Goal: Task Accomplishment & Management: Use online tool/utility

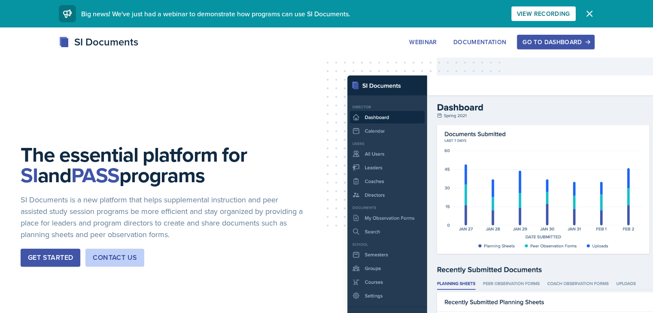
click at [588, 43] on div "Go to Dashboard" at bounding box center [555, 42] width 66 height 7
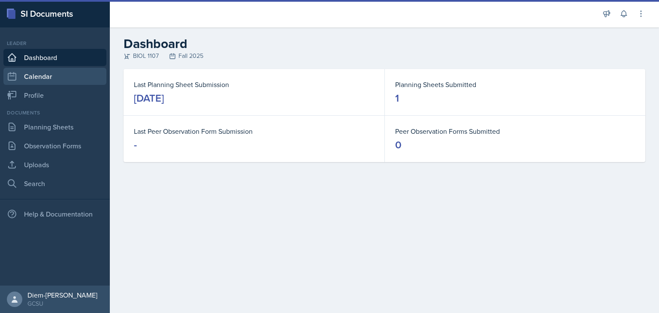
click at [42, 73] on link "Calendar" at bounding box center [54, 76] width 103 height 17
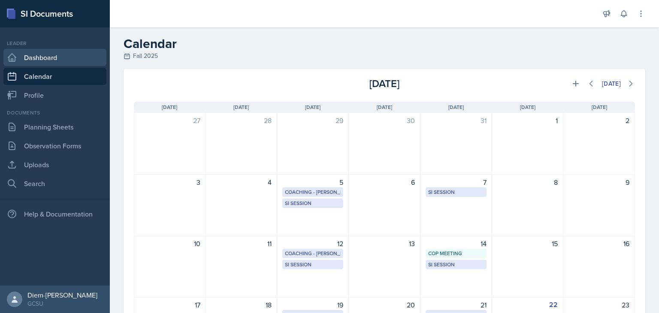
click at [41, 53] on link "Dashboard" at bounding box center [54, 57] width 103 height 17
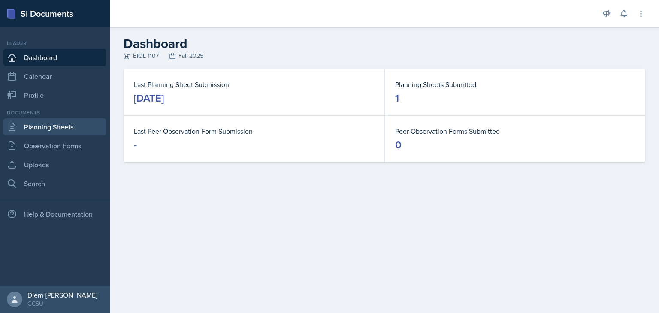
click at [50, 133] on link "Planning Sheets" at bounding box center [54, 126] width 103 height 17
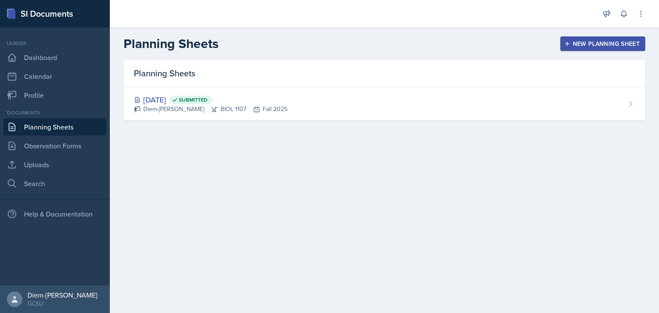
click at [598, 42] on div "New Planning Sheet" at bounding box center [603, 43] width 74 height 7
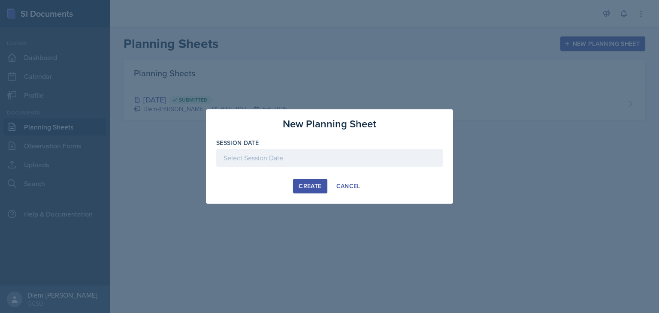
click at [353, 153] on div at bounding box center [329, 158] width 227 height 18
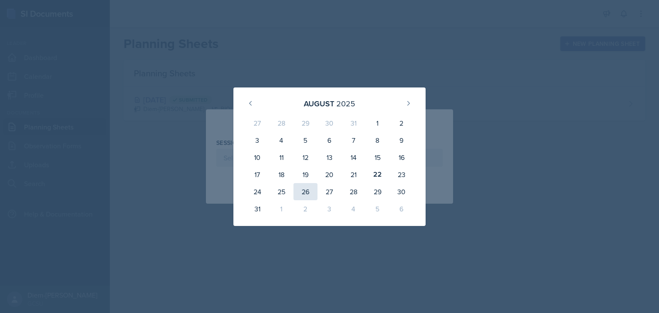
click at [304, 191] on div "26" at bounding box center [305, 191] width 24 height 17
type input "[DATE]"
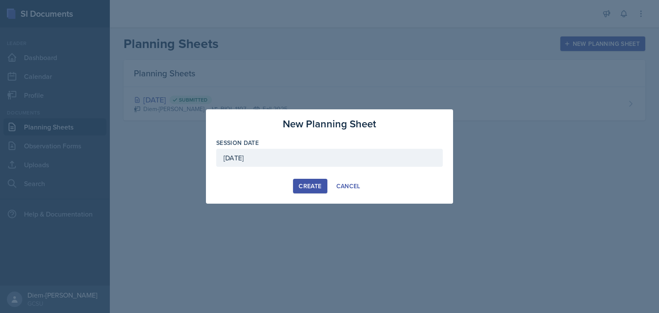
click at [308, 187] on div "Create" at bounding box center [310, 186] width 23 height 7
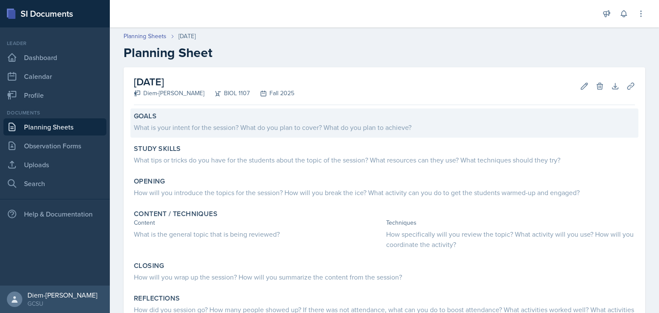
click at [213, 127] on div "What is your intent for the session? What do you plan to cover? What do you pla…" at bounding box center [384, 127] width 501 height 10
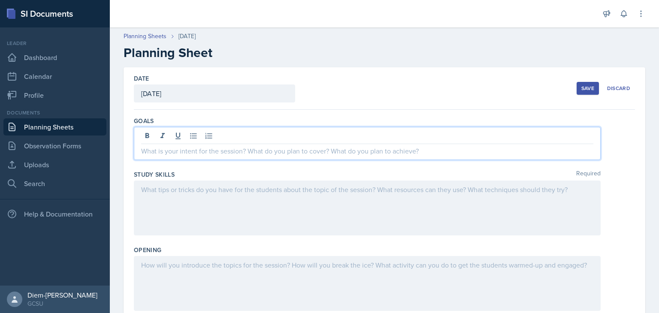
click at [211, 132] on div at bounding box center [367, 143] width 467 height 33
click at [184, 197] on div at bounding box center [367, 208] width 467 height 55
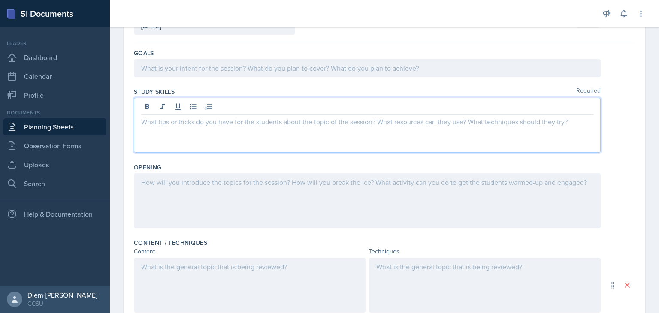
click at [173, 183] on p at bounding box center [367, 182] width 452 height 10
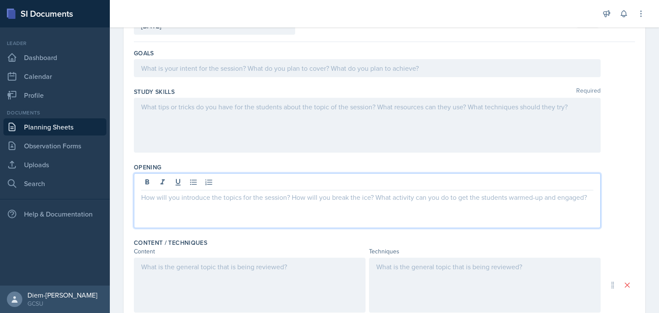
scroll to position [83, 0]
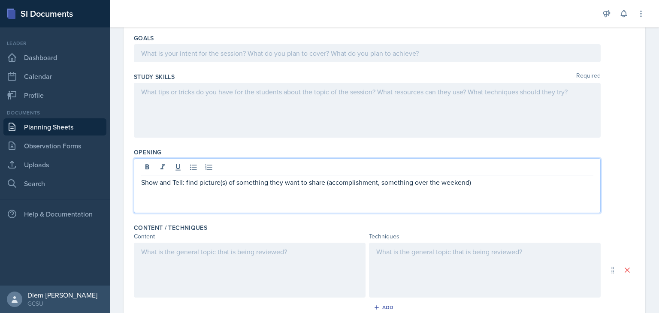
click at [249, 282] on div at bounding box center [250, 270] width 232 height 55
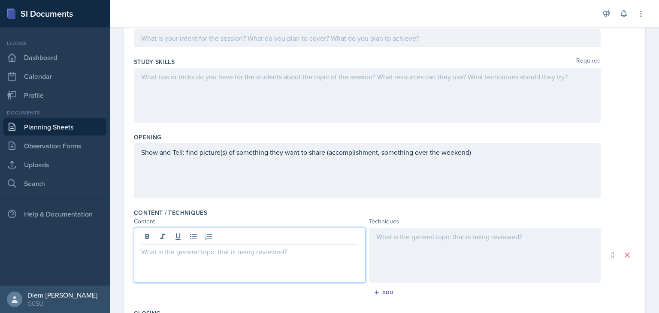
click at [186, 153] on div "Show and Tell: find picture(s) of something they want to share (accomplishment,…" at bounding box center [367, 170] width 467 height 55
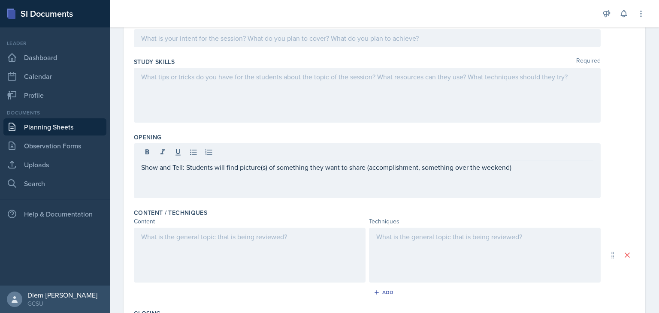
click at [510, 175] on div "Show and Tell: Students will find picture(s) of something they want to share (a…" at bounding box center [367, 170] width 467 height 55
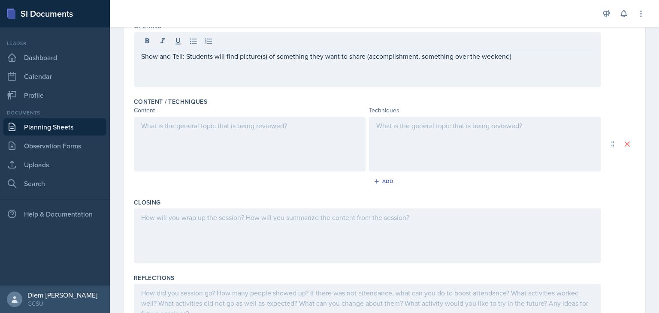
click at [482, 145] on div at bounding box center [485, 144] width 232 height 55
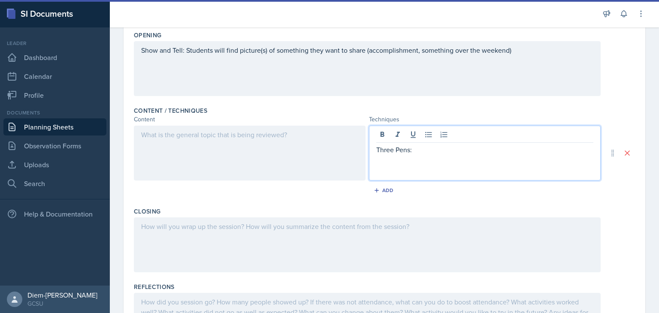
scroll to position [200, 0]
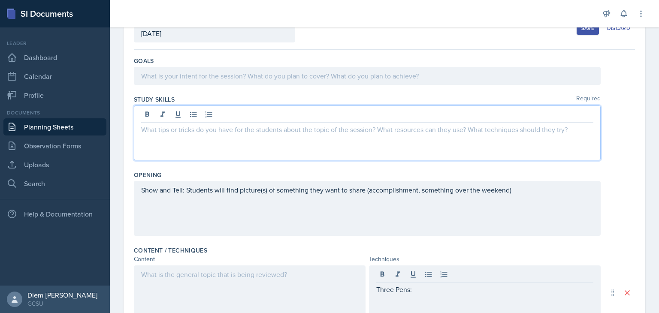
click at [327, 124] on p at bounding box center [367, 129] width 452 height 10
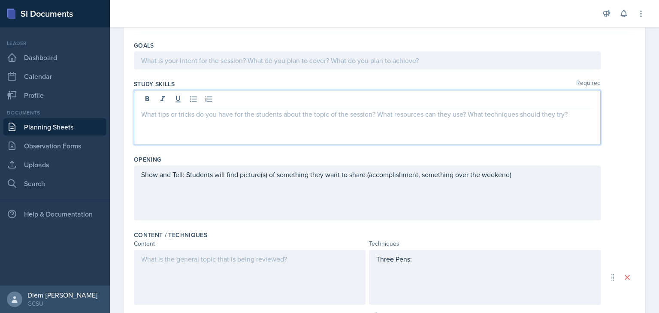
click at [223, 289] on div at bounding box center [250, 277] width 232 height 55
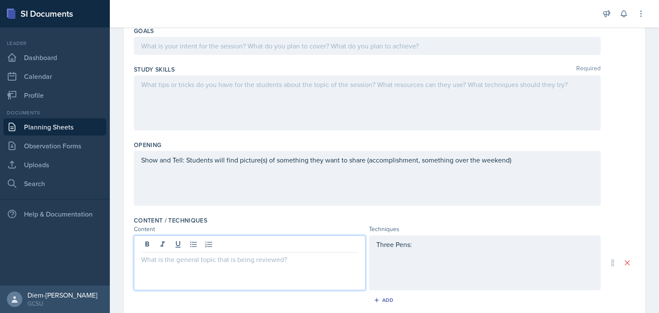
scroll to position [177, 0]
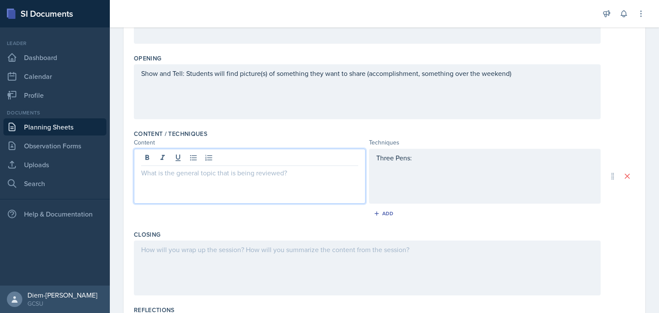
click at [218, 273] on div at bounding box center [367, 268] width 467 height 55
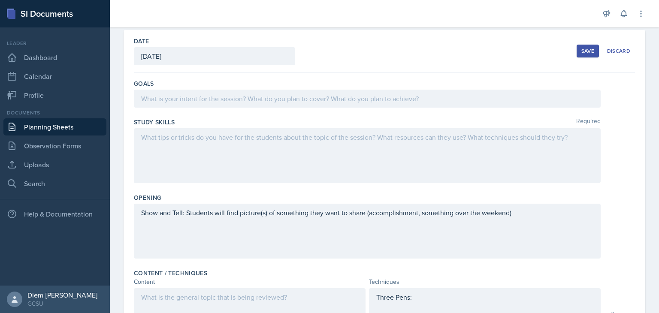
scroll to position [37, 0]
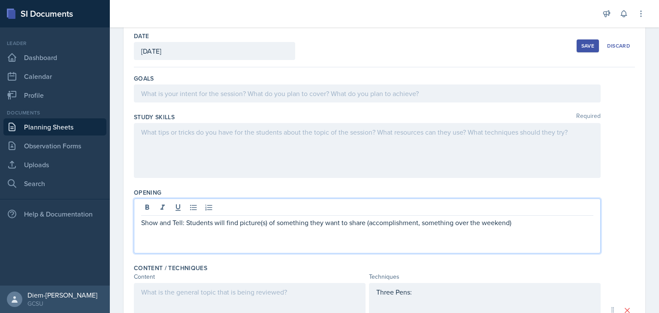
click at [515, 218] on p "Show and Tell: Students will find picture(s) of something they want to share (a…" at bounding box center [367, 223] width 452 height 10
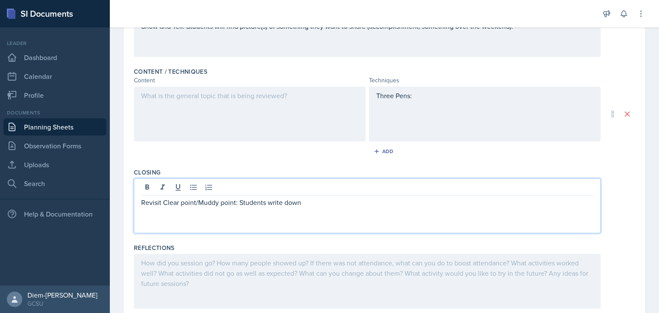
click at [369, 197] on p "Revisit Clear point/Muddy point: Students write down" at bounding box center [367, 202] width 452 height 10
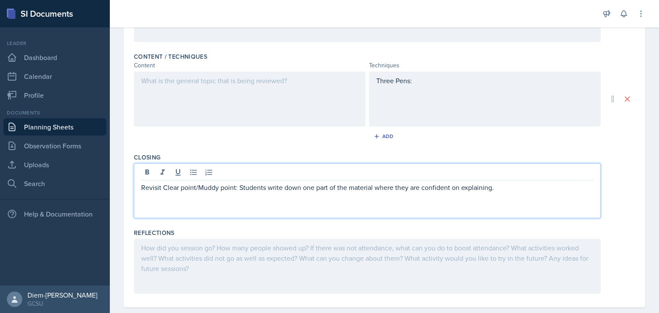
click at [285, 187] on p "Revisit Clear point/Muddy point: Students write down one part of the material w…" at bounding box center [367, 187] width 452 height 10
click at [299, 187] on p "Revisit Clear point/Muddy point: Students write down one part of the material w…" at bounding box center [367, 187] width 452 height 10
click at [549, 198] on div "Revisit Clear point/Muddy point: Students write down one part of the material w…" at bounding box center [367, 190] width 467 height 55
click at [538, 191] on p "Revisit Clear point/Muddy point: Students write down one part of the material w…" at bounding box center [367, 187] width 452 height 10
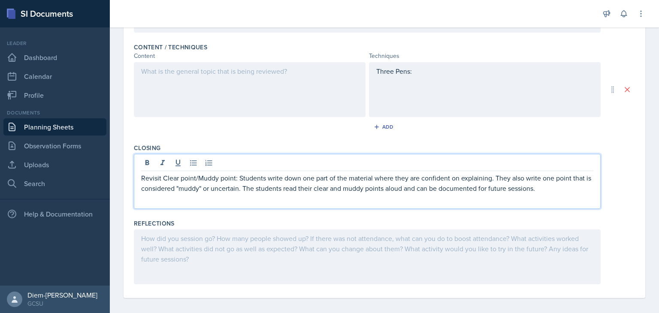
scroll to position [114, 0]
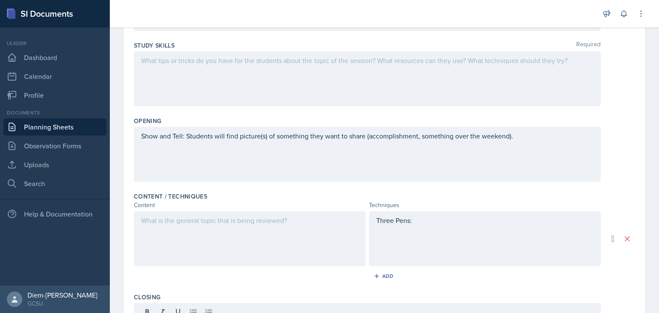
click at [283, 248] on div at bounding box center [250, 239] width 232 height 55
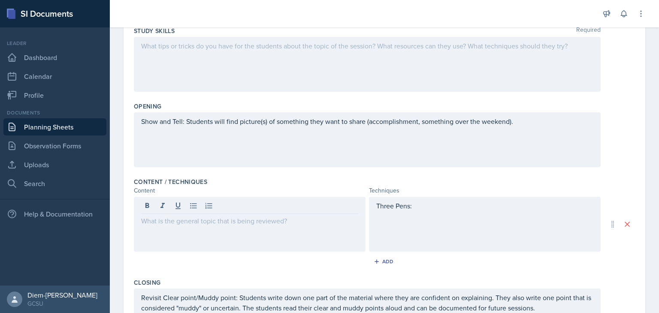
click at [271, 236] on div at bounding box center [250, 224] width 232 height 55
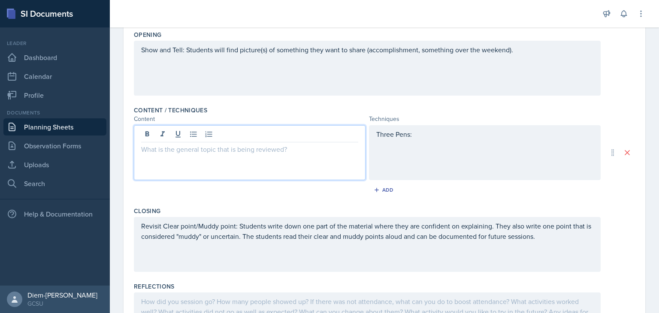
scroll to position [201, 0]
click at [241, 163] on div at bounding box center [250, 152] width 232 height 55
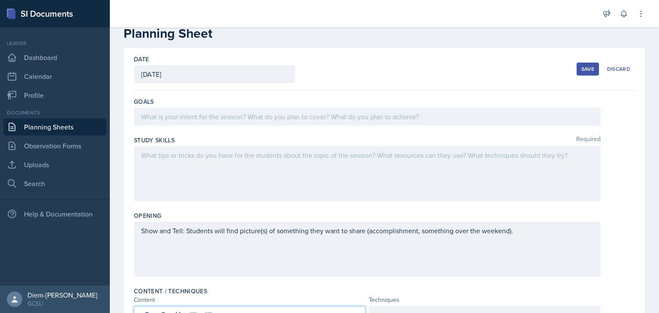
scroll to position [126, 0]
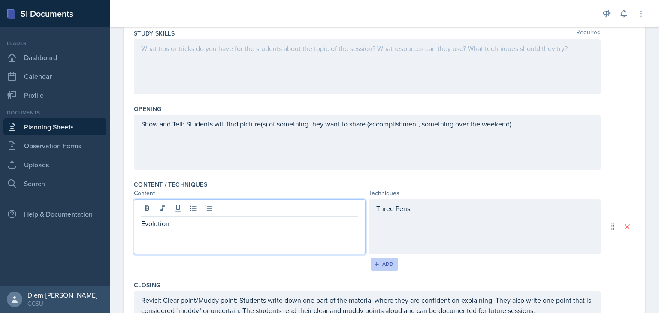
click at [385, 261] on div "Add" at bounding box center [384, 264] width 18 height 7
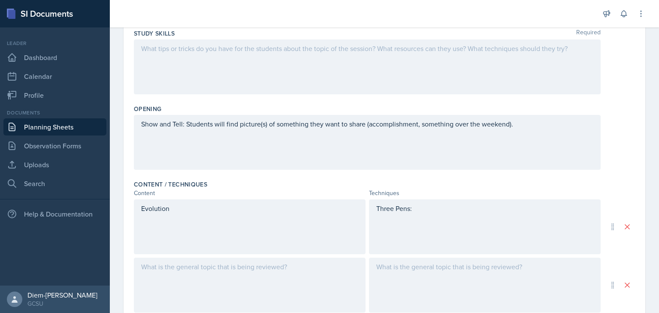
click at [182, 270] on div at bounding box center [250, 285] width 232 height 55
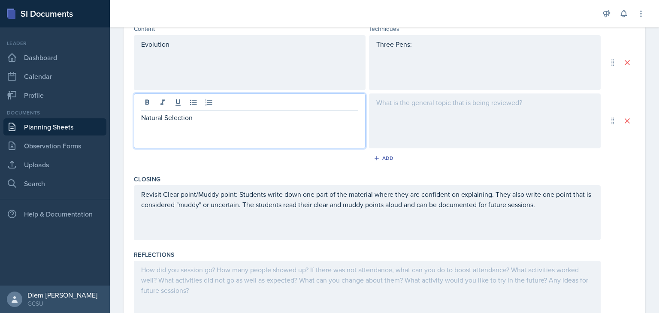
scroll to position [327, 0]
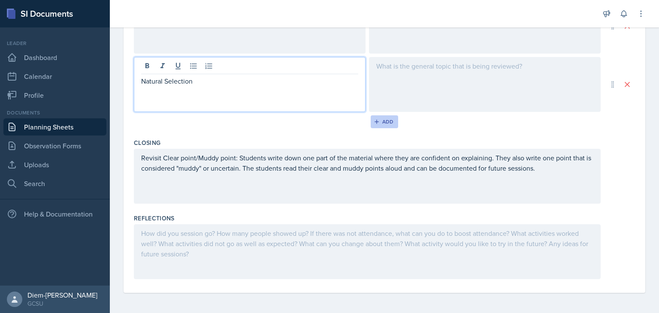
click at [381, 126] on button "Add" at bounding box center [385, 121] width 28 height 13
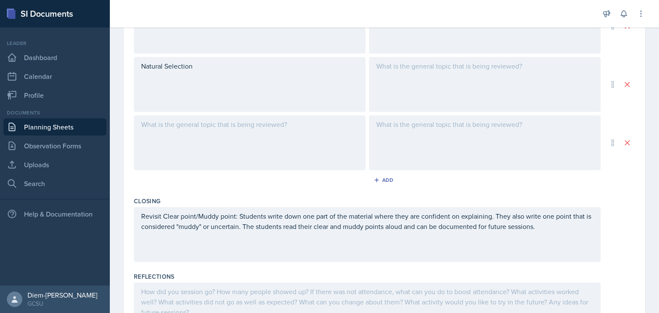
click at [185, 110] on div "Natural Selection" at bounding box center [250, 84] width 232 height 55
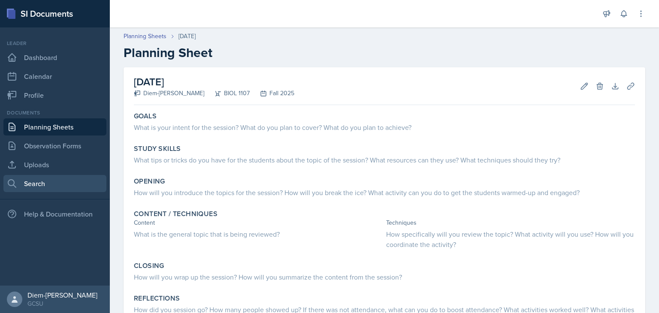
click at [36, 183] on link "Search" at bounding box center [54, 183] width 103 height 17
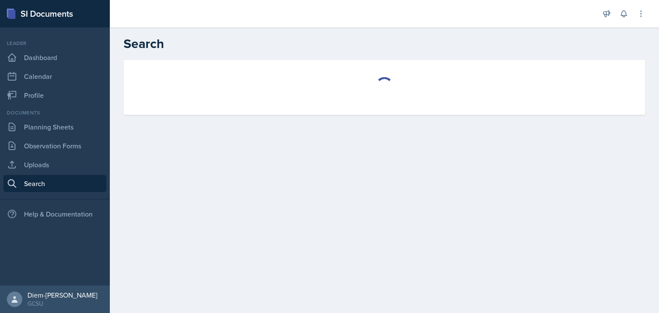
select select "all"
select select "1"
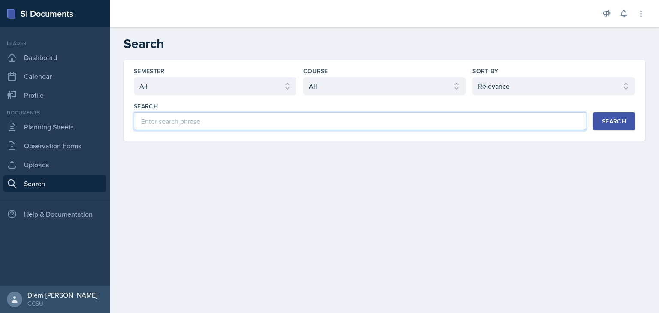
click at [209, 123] on input at bounding box center [360, 121] width 452 height 18
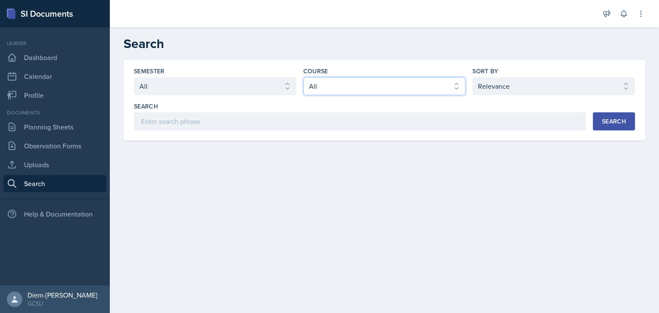
click at [359, 89] on select "Select course All ACCT 3101 ACCT 3102 ASTR 1000 BIOL 1100 BIOL 1107 BIOL 1108 B…" at bounding box center [384, 86] width 163 height 18
select select "6d02d006-d2ce-4ab3-bc11-53b48f3c94ca"
click at [303, 77] on select "Select course All ACCT 3101 ACCT 3102 ASTR 1000 BIOL 1100 BIOL 1107 BIOL 1108 B…" at bounding box center [384, 86] width 163 height 18
click at [605, 130] on div "Semester Select semester All Fall 2025 Spring 2025 Fall 2024 Spring 2024 Fall 2…" at bounding box center [385, 100] width 522 height 81
click at [605, 120] on div "Search" at bounding box center [614, 121] width 24 height 7
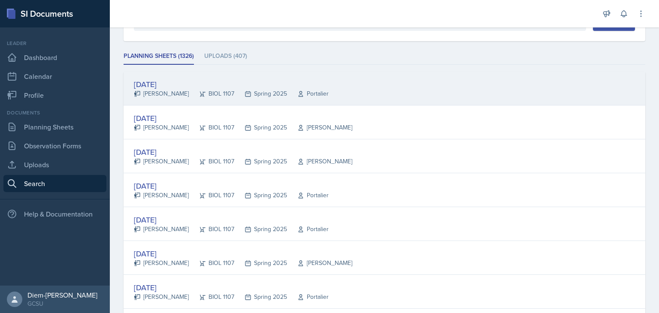
scroll to position [97, 0]
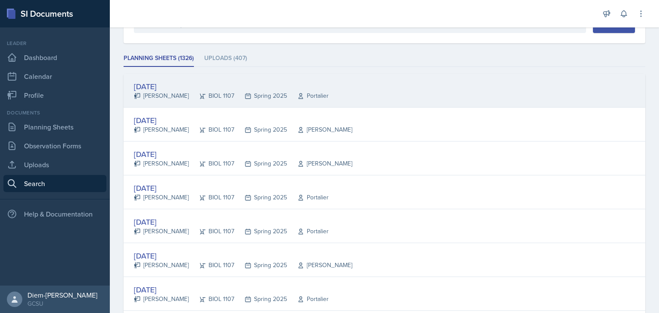
click at [381, 84] on div "May 5th, 2025 Olivia Hood BIOL 1107 Spring 2025 Portalier" at bounding box center [385, 91] width 522 height 34
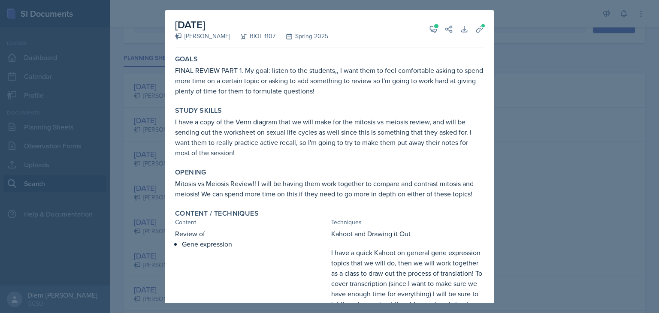
click at [539, 40] on div at bounding box center [329, 156] width 659 height 313
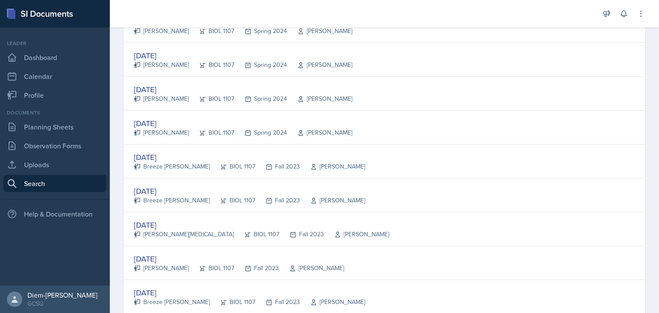
scroll to position [1602, 0]
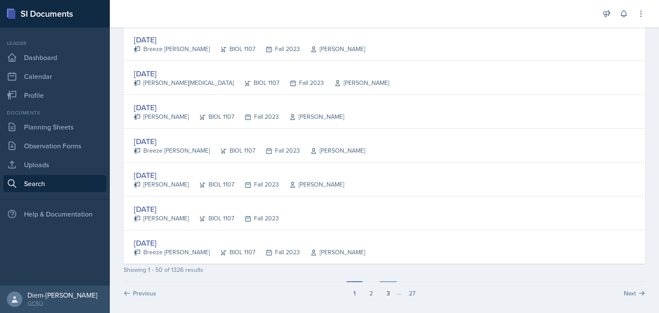
click at [388, 287] on button "3" at bounding box center [388, 289] width 17 height 16
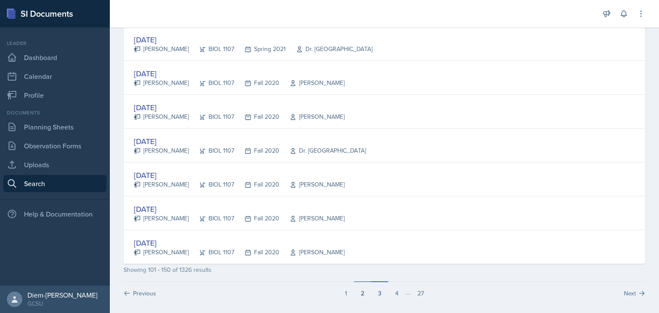
click at [364, 290] on button "2" at bounding box center [362, 289] width 17 height 16
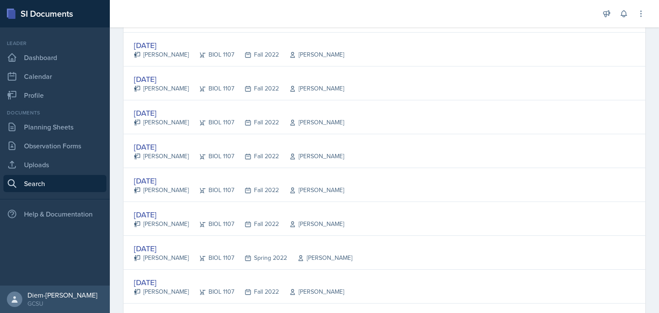
scroll to position [1257, 0]
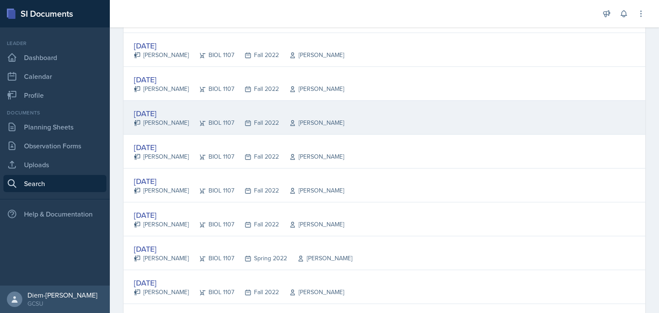
click at [340, 110] on div "Sep 22nd, 2022 Sydney Palmer BIOL 1107 Fall 2022 Snyder" at bounding box center [385, 118] width 522 height 34
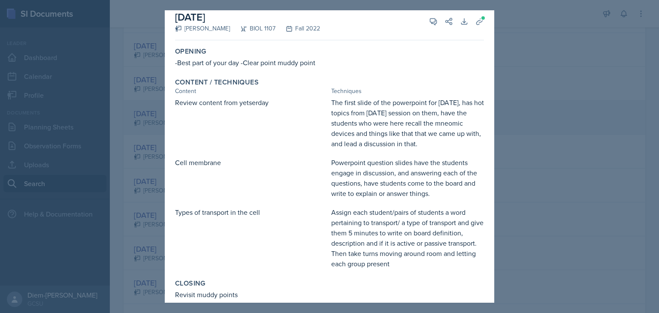
scroll to position [0, 0]
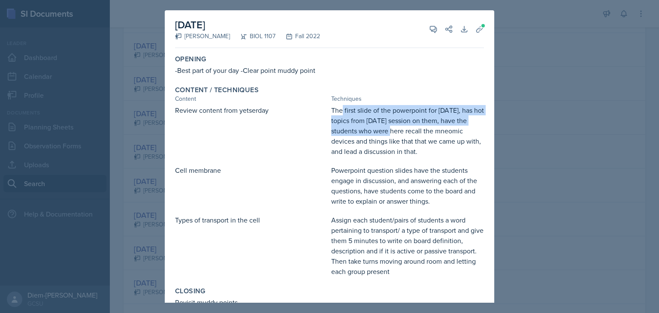
drag, startPoint x: 340, startPoint y: 110, endPoint x: 388, endPoint y: 127, distance: 51.2
click at [388, 127] on div "The first slide of the powerpoint for today, has hot topics from yesterday's se…" at bounding box center [407, 130] width 153 height 51
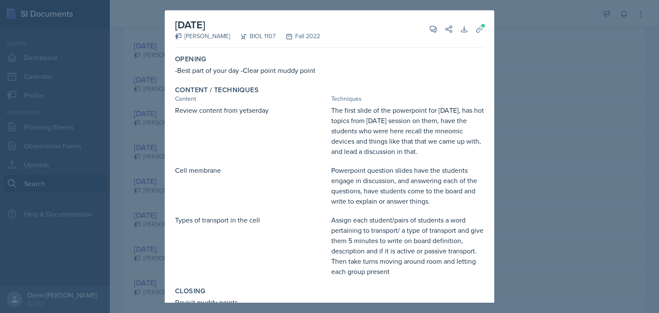
click at [395, 138] on div "The first slide of the powerpoint for today, has hot topics from yesterday's se…" at bounding box center [407, 130] width 153 height 51
click at [529, 110] on div at bounding box center [329, 156] width 659 height 313
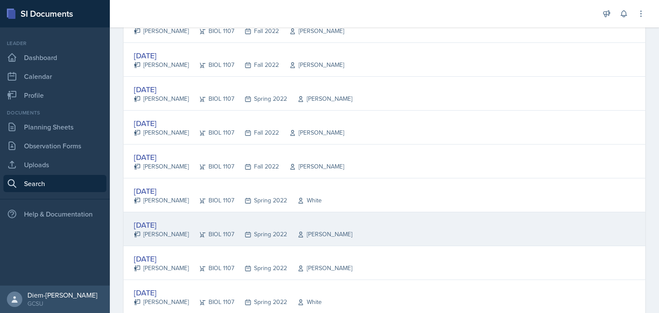
scroll to position [1416, 0]
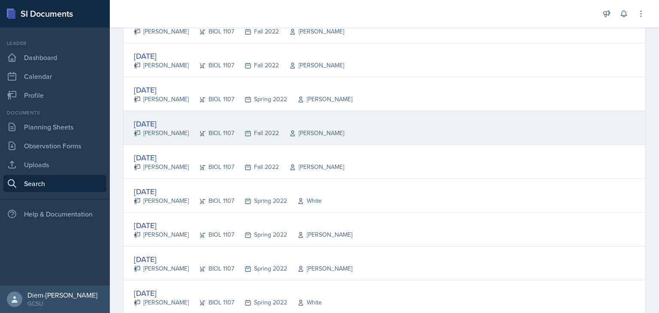
click at [172, 123] on div "Aug 23rd, 2022" at bounding box center [239, 124] width 210 height 12
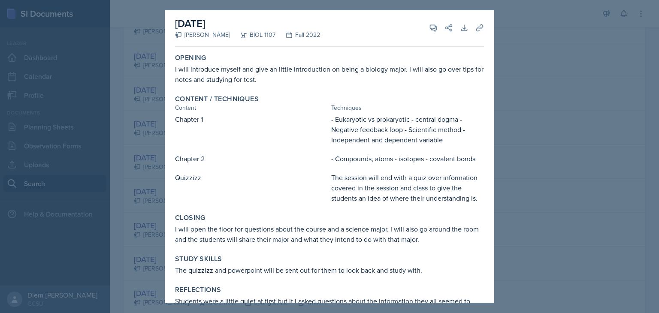
scroll to position [0, 0]
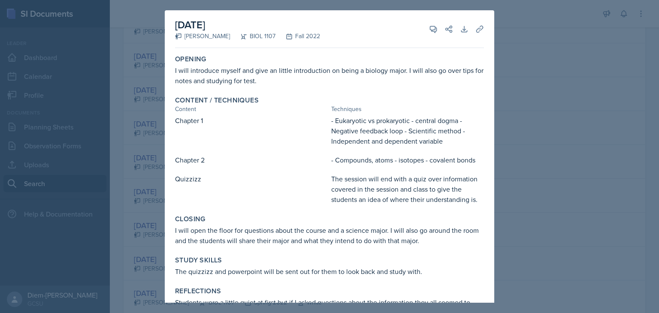
click at [333, 199] on div "The session will end with a quiz over information covered in the session and cl…" at bounding box center [407, 189] width 153 height 31
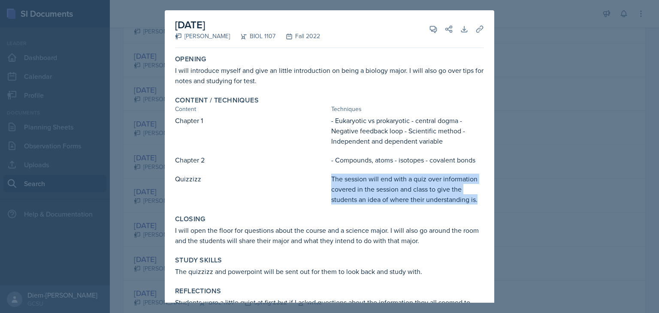
drag, startPoint x: 327, startPoint y: 175, endPoint x: 475, endPoint y: 206, distance: 151.2
click at [475, 206] on div "Content / Techniques Content Techniques Chapter 1 - Eukaryotic vs prokaryotic -…" at bounding box center [330, 150] width 316 height 115
click at [428, 195] on div "The session will end with a quiz over information covered in the session and cl…" at bounding box center [407, 189] width 153 height 31
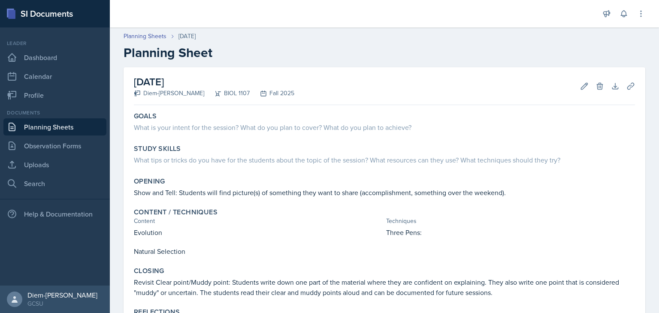
scroll to position [86, 0]
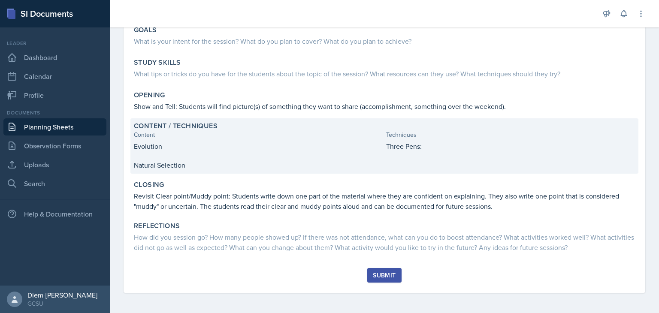
click at [274, 153] on div "Evolution Three Pens: Natural Selection" at bounding box center [384, 155] width 501 height 29
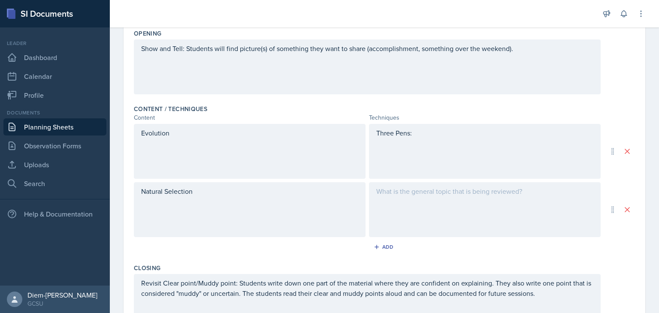
click at [182, 136] on p "Evolution" at bounding box center [249, 133] width 217 height 10
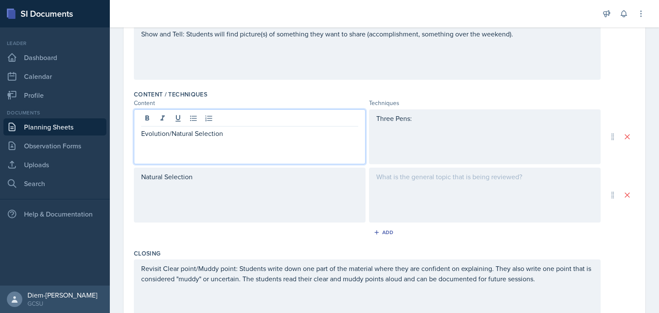
click at [175, 180] on div "Natural Selection" at bounding box center [250, 195] width 232 height 55
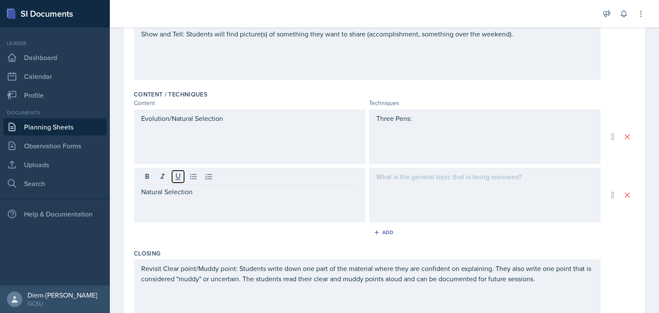
click at [175, 180] on button at bounding box center [178, 177] width 12 height 12
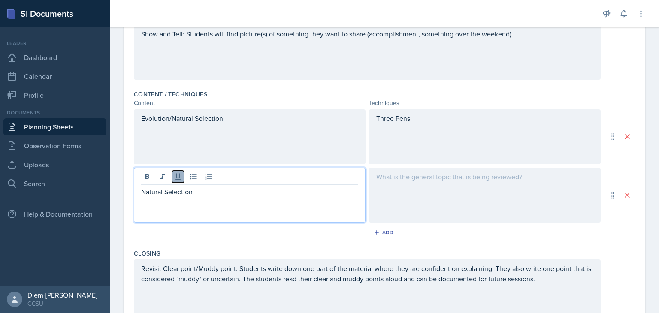
click at [179, 179] on icon at bounding box center [178, 176] width 9 height 9
click at [187, 193] on p "Natural Selection" at bounding box center [249, 192] width 217 height 10
click at [237, 215] on div at bounding box center [250, 195] width 232 height 55
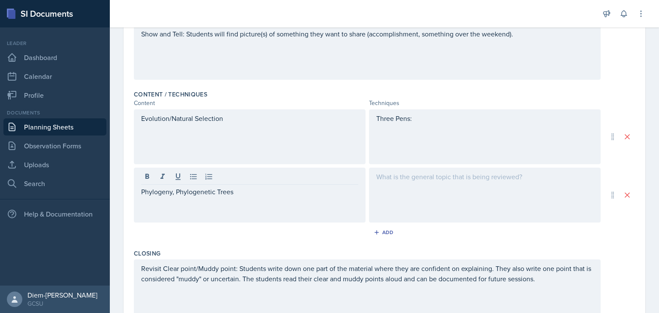
click at [250, 145] on div "Evolution/Natural Selection" at bounding box center [250, 136] width 232 height 55
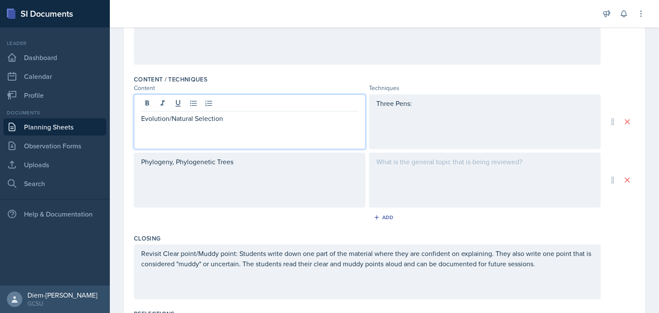
click at [397, 171] on div at bounding box center [485, 180] width 232 height 55
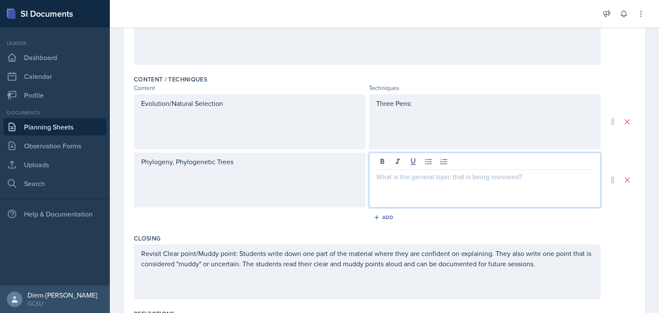
scroll to position [246, 0]
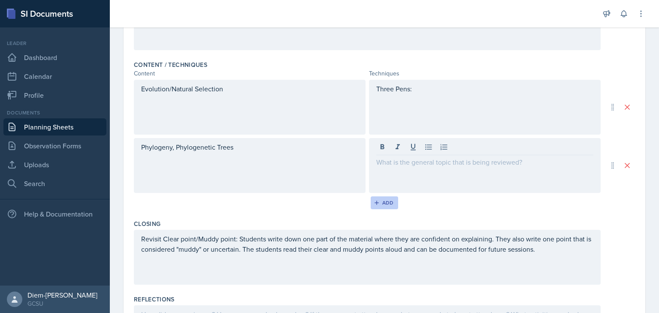
click at [378, 200] on div "Add" at bounding box center [384, 203] width 18 height 7
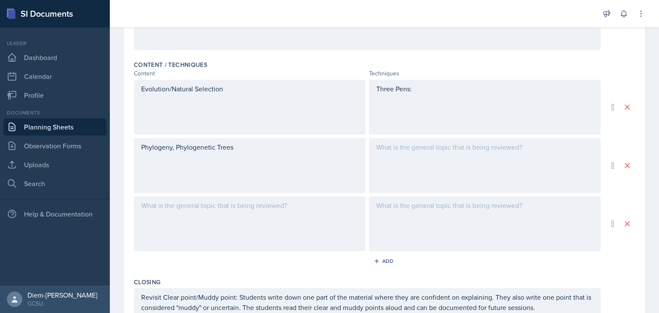
click at [246, 230] on div at bounding box center [250, 224] width 232 height 55
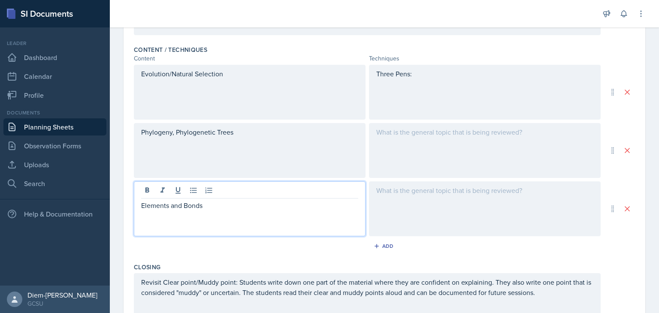
click at [435, 144] on div at bounding box center [485, 150] width 232 height 55
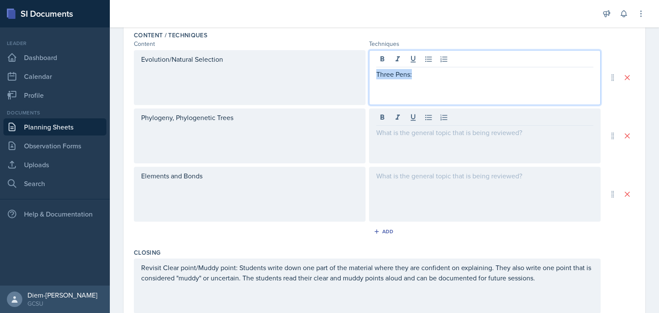
drag, startPoint x: 423, startPoint y: 57, endPoint x: 370, endPoint y: 55, distance: 52.8
click at [370, 55] on div "Three Pens:" at bounding box center [485, 77] width 232 height 55
click at [423, 134] on div at bounding box center [485, 136] width 232 height 55
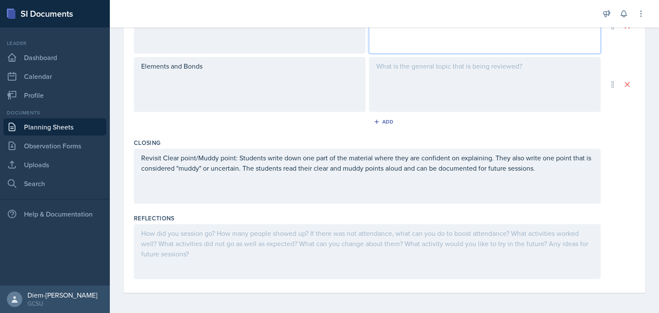
scroll to position [201, 0]
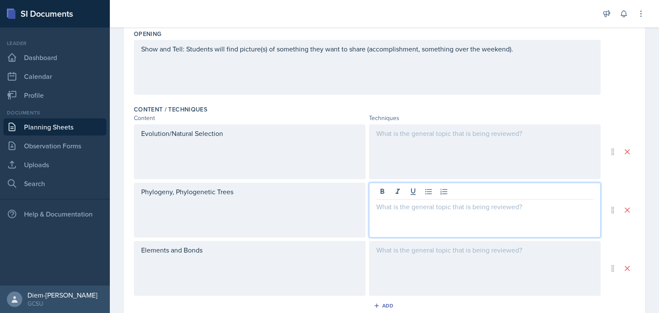
click at [414, 146] on div at bounding box center [485, 151] width 232 height 55
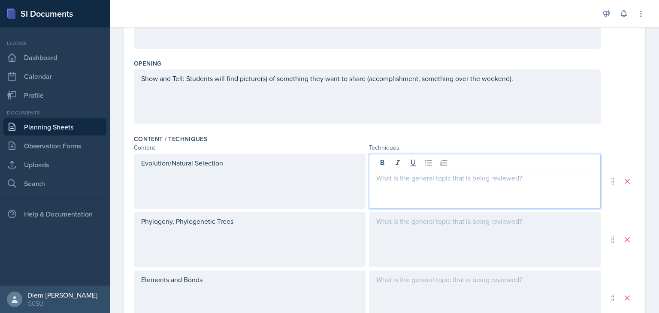
scroll to position [247, 0]
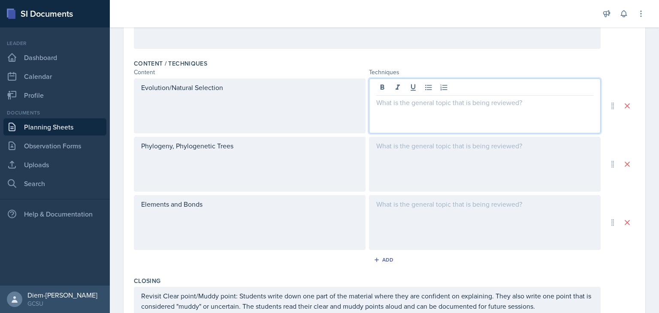
click at [445, 179] on div at bounding box center [485, 164] width 232 height 55
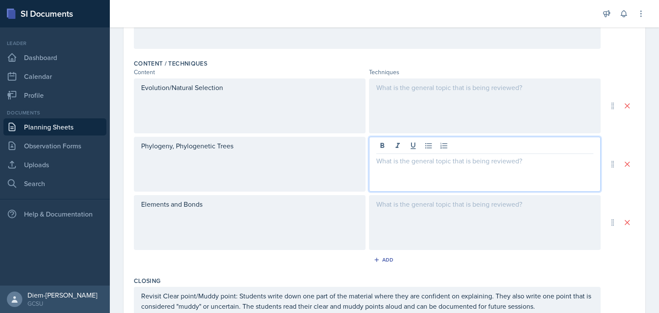
scroll to position [262, 0]
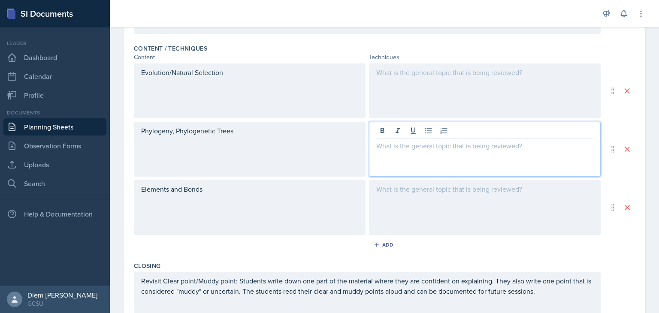
click at [438, 200] on div at bounding box center [485, 207] width 232 height 55
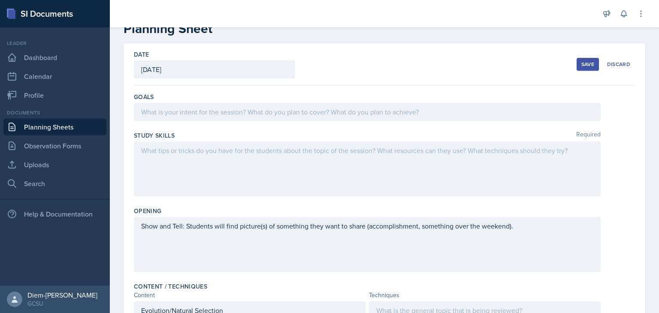
click at [319, 167] on div at bounding box center [367, 169] width 467 height 55
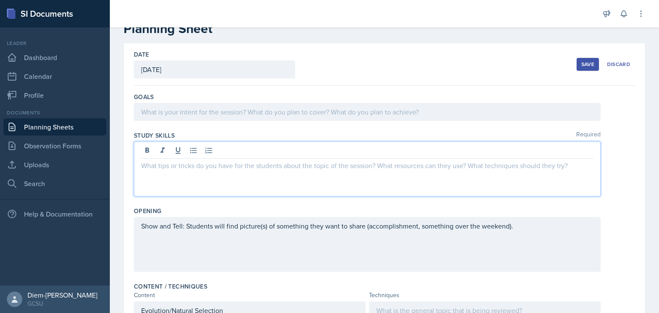
scroll to position [39, 0]
